Goal: Find specific page/section: Find specific page/section

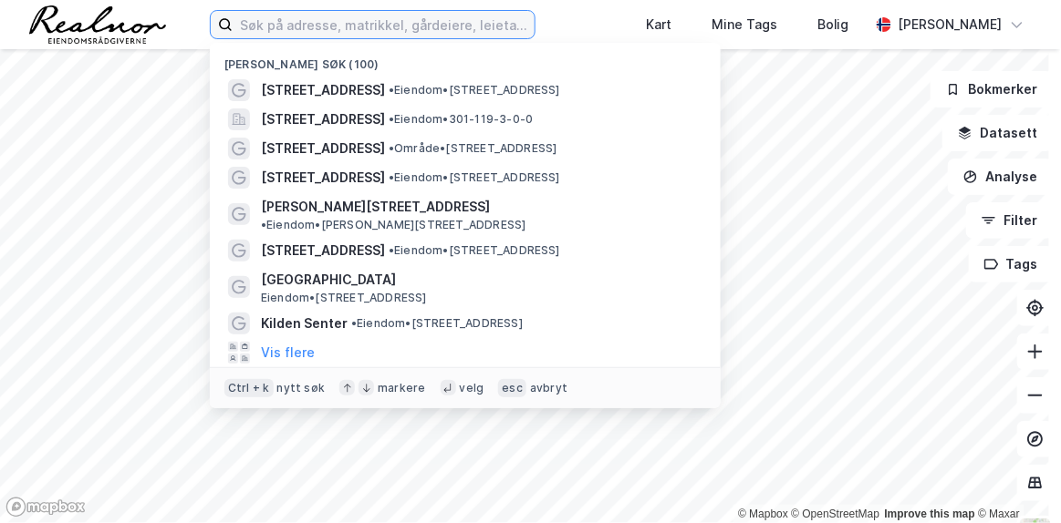
click at [343, 30] on input at bounding box center [384, 24] width 302 height 27
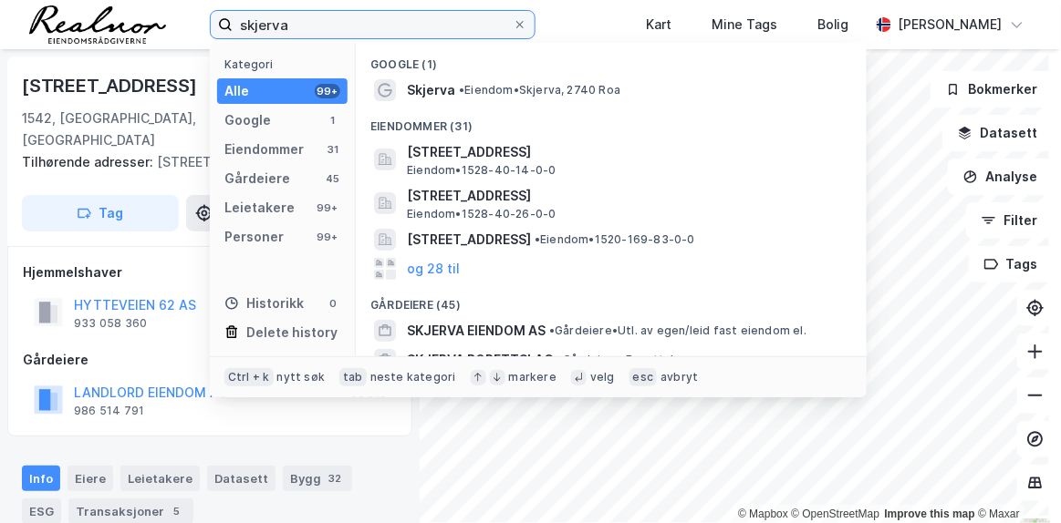
drag, startPoint x: 363, startPoint y: 31, endPoint x: 48, endPoint y: 30, distance: 314.6
click at [48, 30] on div "skjerva Kategori Alle 99+ Google 1 Eiendommer 31 Gårdeiere 45 Leietakere 99+ Pe…" at bounding box center [530, 24] width 1061 height 49
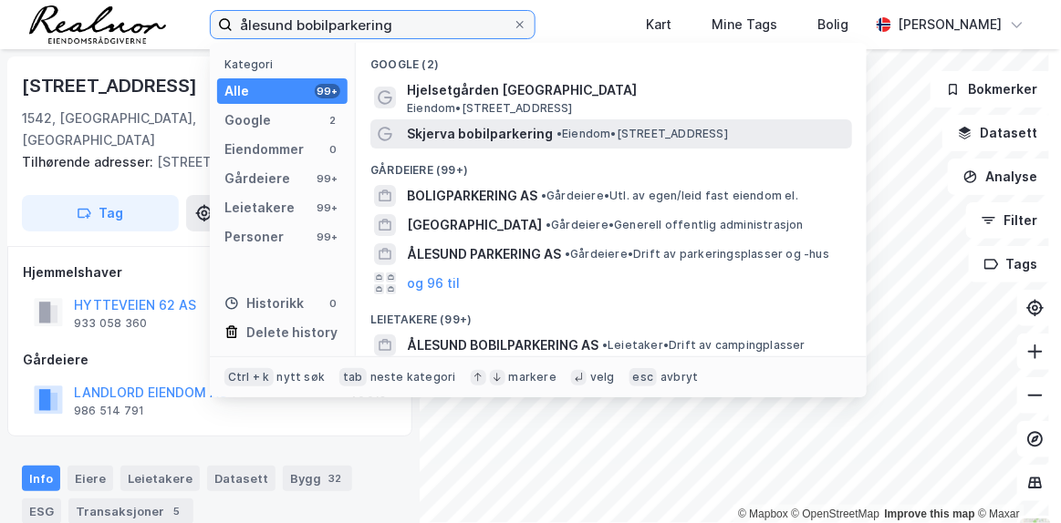
type input "ålesund bobilparkering"
click at [465, 130] on span "Skjerva bobilparkering" at bounding box center [480, 134] width 146 height 22
